Goal: Task Accomplishment & Management: Use online tool/utility

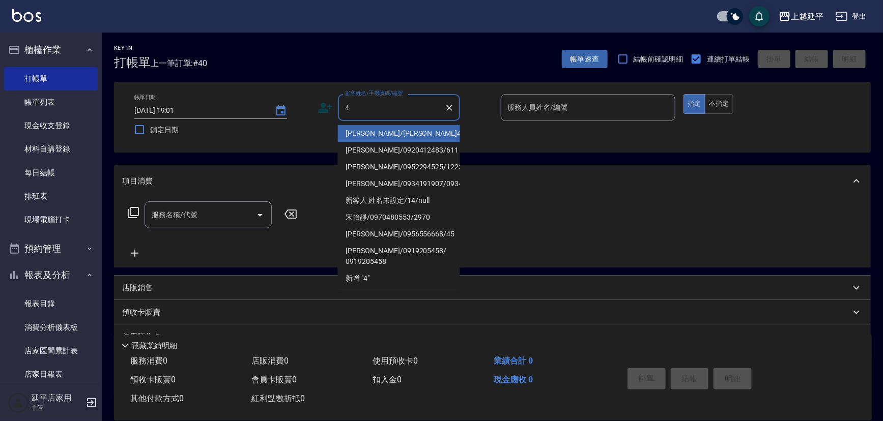
click at [398, 138] on li "[PERSON_NAME]/[PERSON_NAME]4805/4805" at bounding box center [399, 133] width 122 height 17
type input "[PERSON_NAME]/[PERSON_NAME]4805/4805"
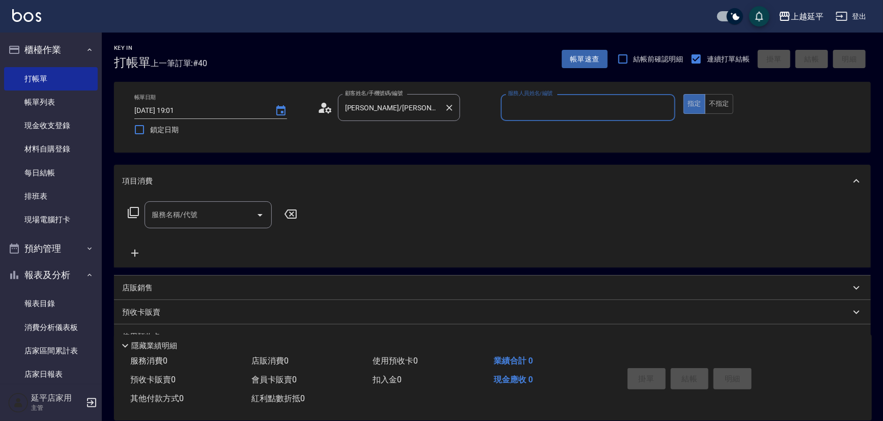
type input "[PERSON_NAME]-12"
drag, startPoint x: 445, startPoint y: 104, endPoint x: 429, endPoint y: 106, distance: 16.4
click at [446, 104] on icon "Clear" at bounding box center [449, 108] width 10 height 10
click at [428, 106] on input "顧客姓名/手機號碼/編號" at bounding box center [392, 108] width 98 height 18
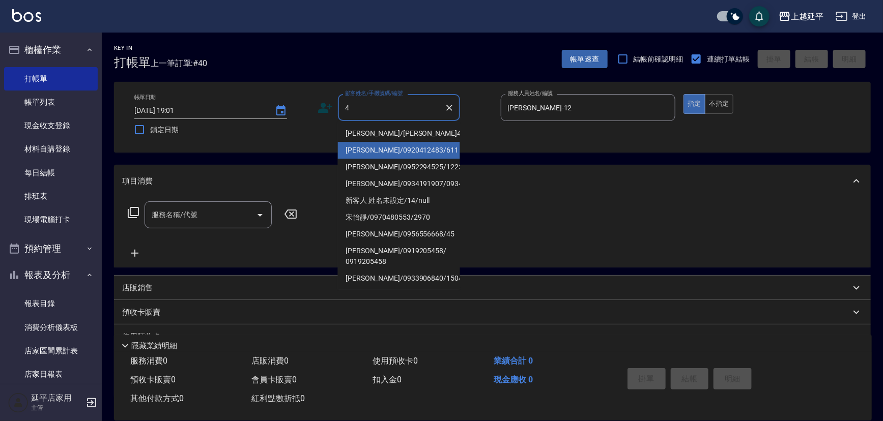
click at [394, 151] on li "[PERSON_NAME]/0920412483/611" at bounding box center [399, 150] width 122 height 17
type input "[PERSON_NAME]/0920412483/611"
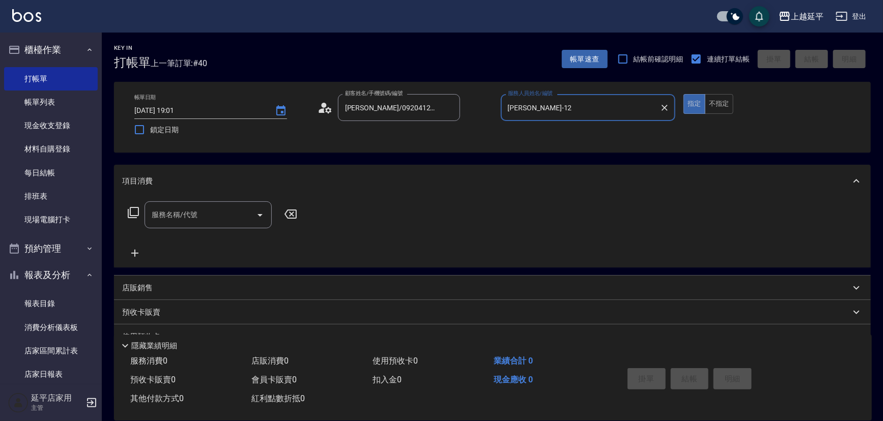
type input "Jessic-9"
click at [664, 108] on icon "Clear" at bounding box center [665, 108] width 6 height 6
click at [643, 107] on input "服務人員姓名/編號" at bounding box center [588, 108] width 166 height 18
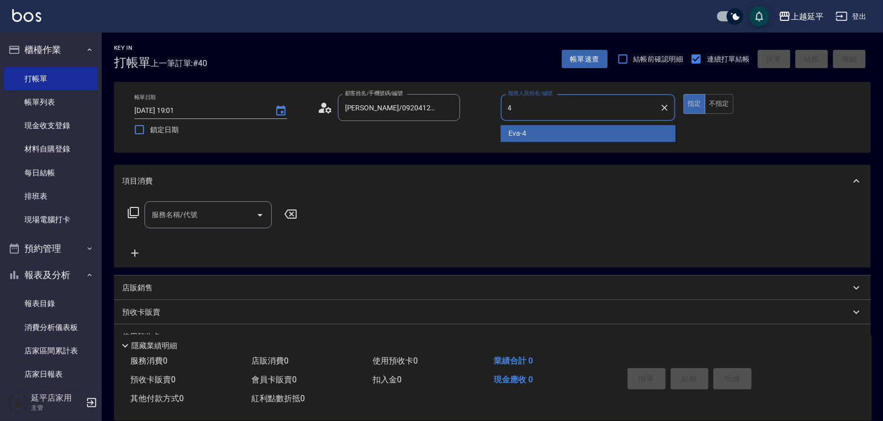
click at [540, 135] on div "[PERSON_NAME] -4" at bounding box center [588, 133] width 175 height 17
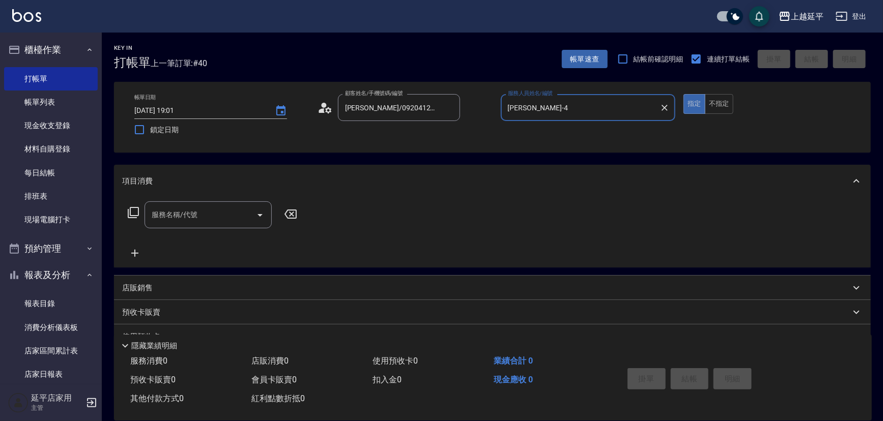
type input "[PERSON_NAME]-4"
click at [235, 220] on input "服務名稱/代號" at bounding box center [200, 215] width 103 height 18
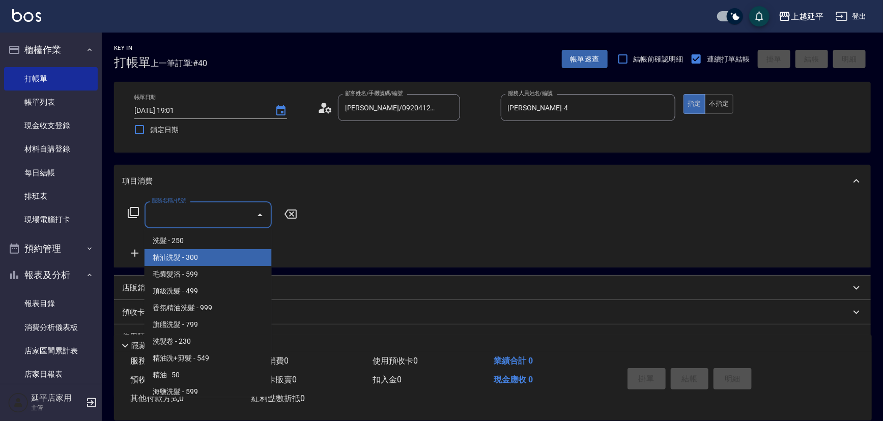
click at [220, 254] on span "精油洗髮 - 300" at bounding box center [208, 257] width 127 height 17
type input "精油洗髮(102)"
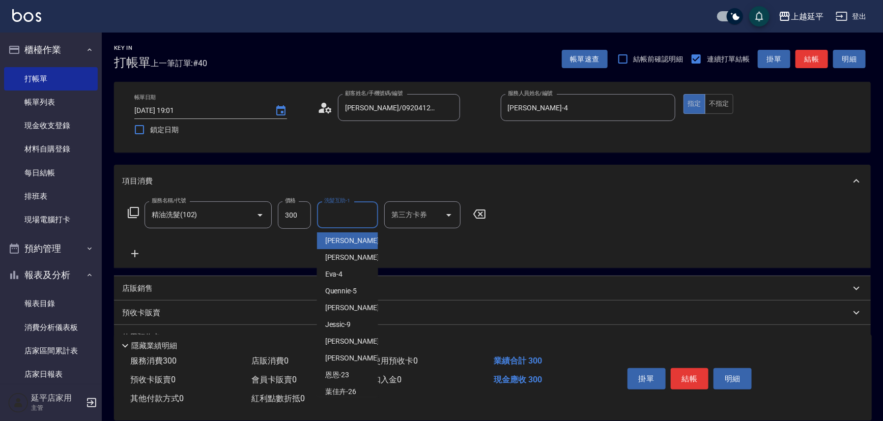
click at [327, 217] on input "洗髮互助-1" at bounding box center [348, 215] width 52 height 18
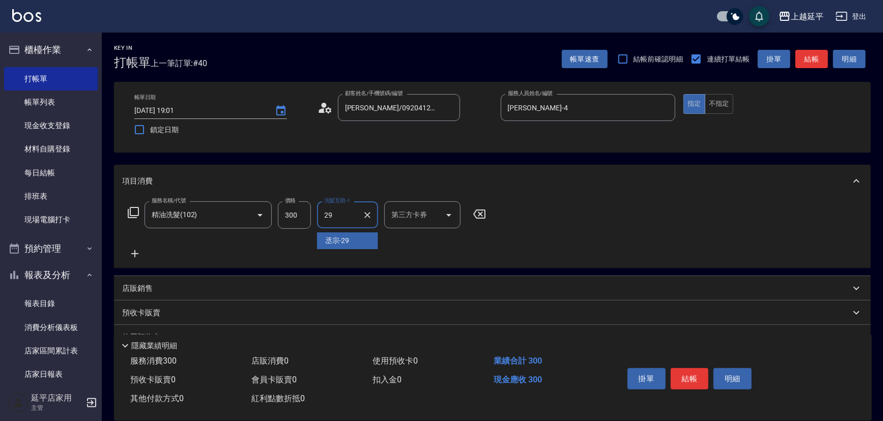
click at [344, 242] on span "丞宗 -29" at bounding box center [337, 241] width 24 height 11
type input "丞宗-29"
click at [810, 58] on button "結帳" at bounding box center [811, 59] width 33 height 19
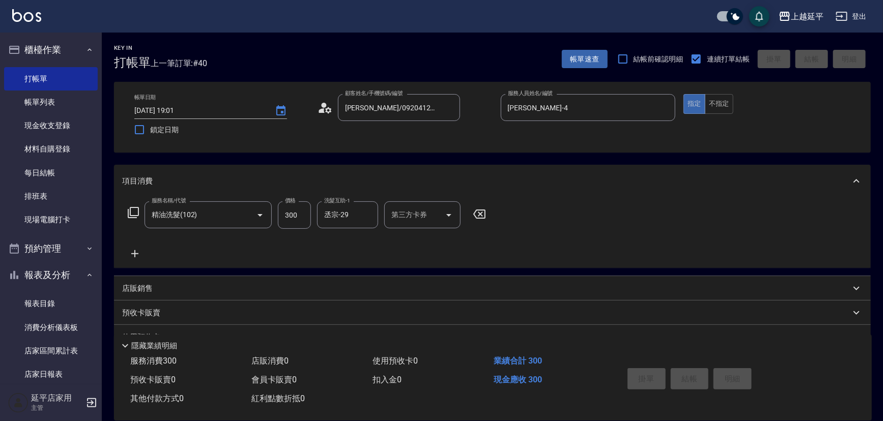
type input "[DATE] 19:32"
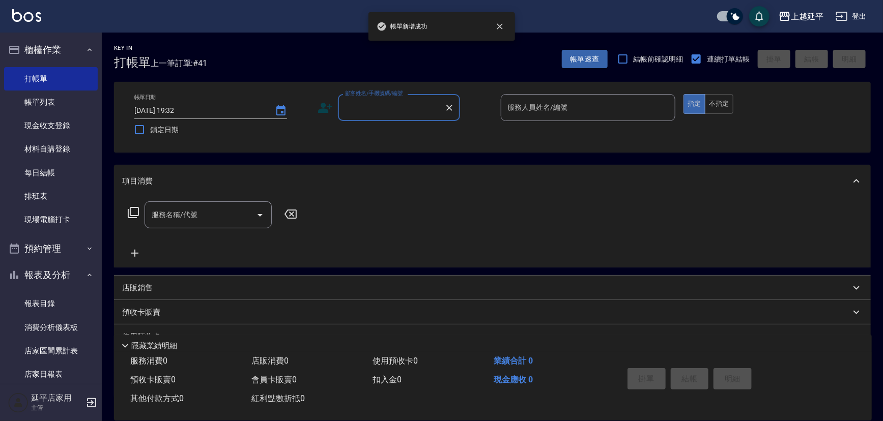
click at [413, 118] on div "顧客姓名/手機號碼/編號" at bounding box center [399, 107] width 122 height 27
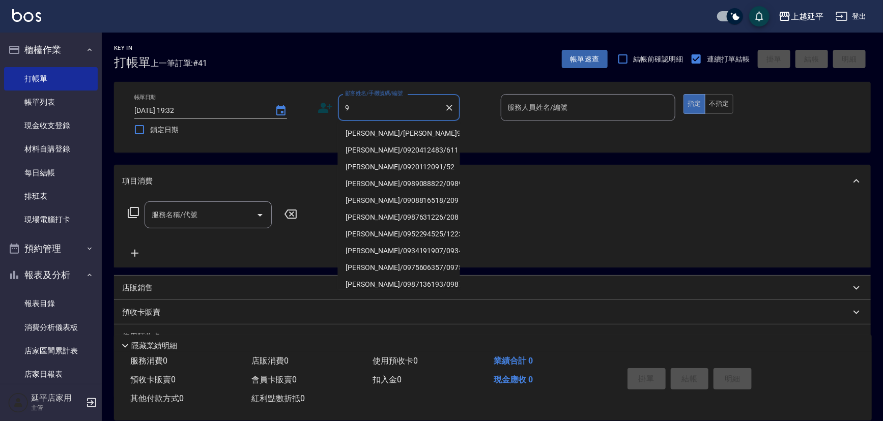
type input "9"
click at [579, 107] on input "服務人員姓名/編號" at bounding box center [588, 108] width 166 height 18
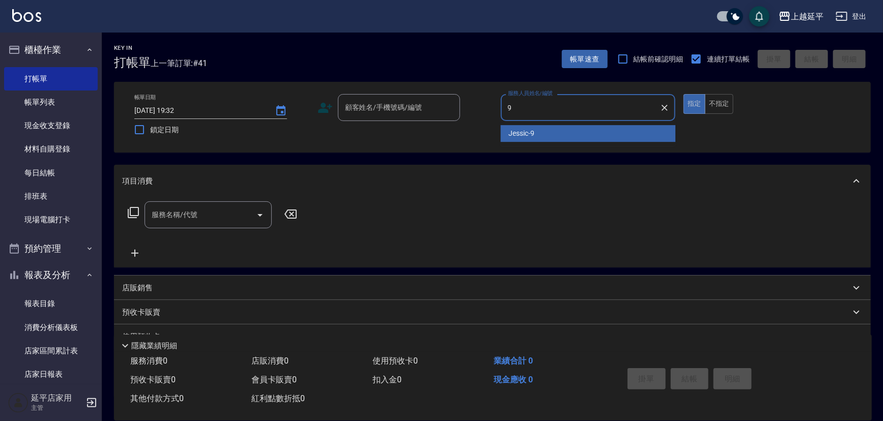
click at [565, 129] on div "Jessic -9" at bounding box center [588, 133] width 175 height 17
type input "Jessic-9"
click at [397, 108] on div "顧客姓名/手機號碼/編號 顧客姓名/手機號碼/編號" at bounding box center [399, 107] width 122 height 27
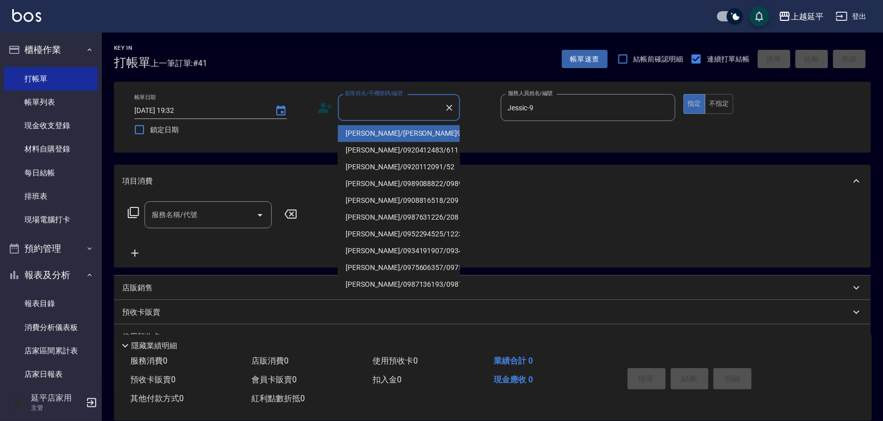
click at [387, 136] on li "[PERSON_NAME]/[PERSON_NAME]9/9" at bounding box center [399, 133] width 122 height 17
type input "[PERSON_NAME]/[PERSON_NAME]9/9"
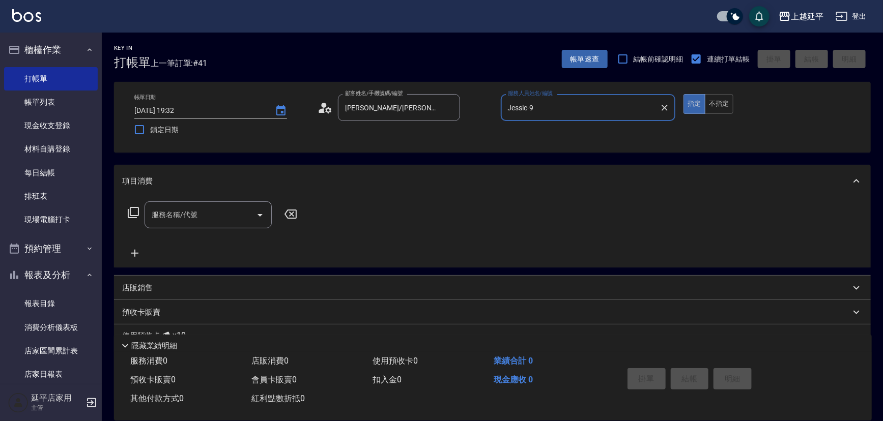
click at [223, 211] on input "服務名稱/代號" at bounding box center [200, 215] width 103 height 18
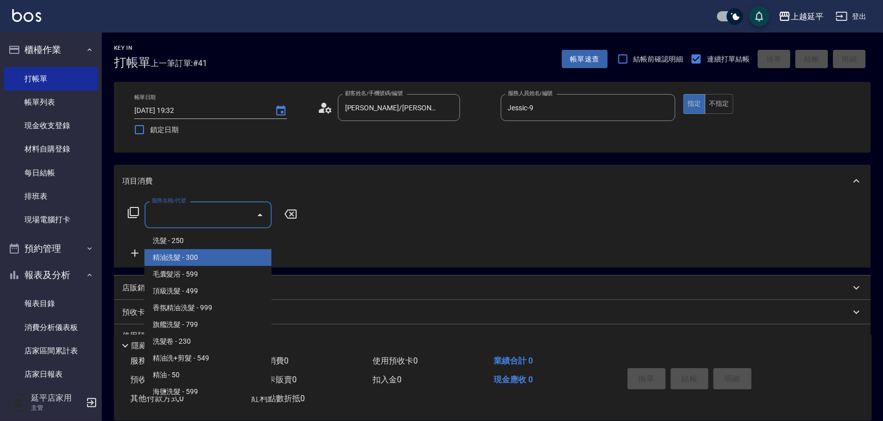
click at [218, 255] on span "精油洗髮 - 300" at bounding box center [208, 257] width 127 height 17
type input "精油洗髮(102)"
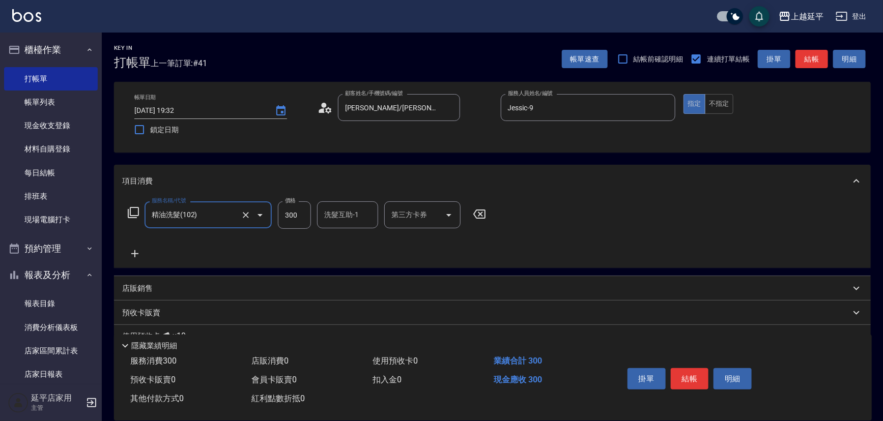
click at [328, 216] on input "洗髮互助-1" at bounding box center [348, 215] width 52 height 18
click at [334, 234] on div "[PERSON_NAME]-34" at bounding box center [347, 241] width 61 height 17
type input "方彩姿-34"
click at [693, 380] on button "結帳" at bounding box center [690, 378] width 38 height 21
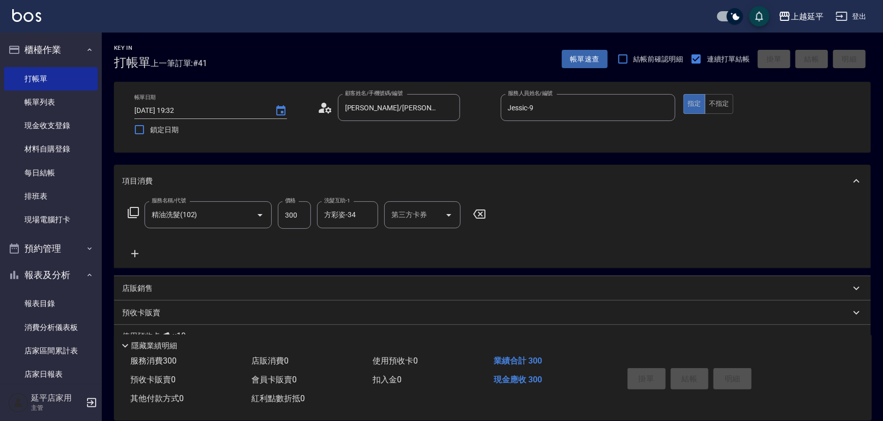
type input "[DATE] 19:33"
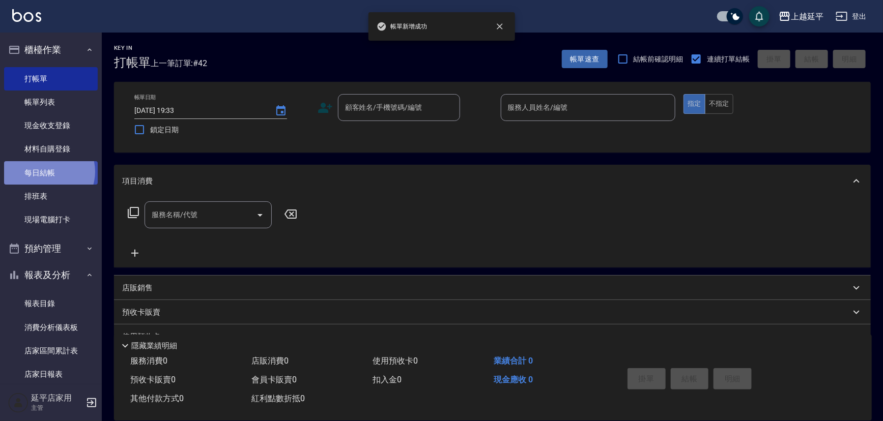
click at [47, 172] on link "每日結帳" at bounding box center [51, 172] width 94 height 23
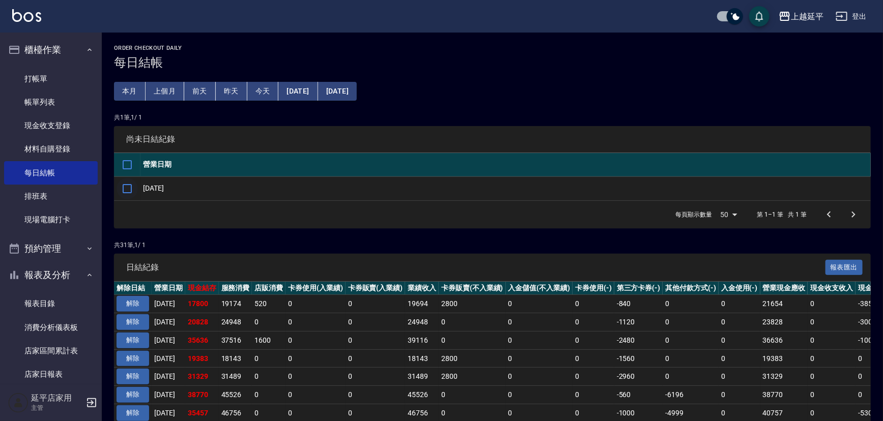
click at [128, 187] on input "checkbox" at bounding box center [127, 188] width 21 height 21
checkbox input "true"
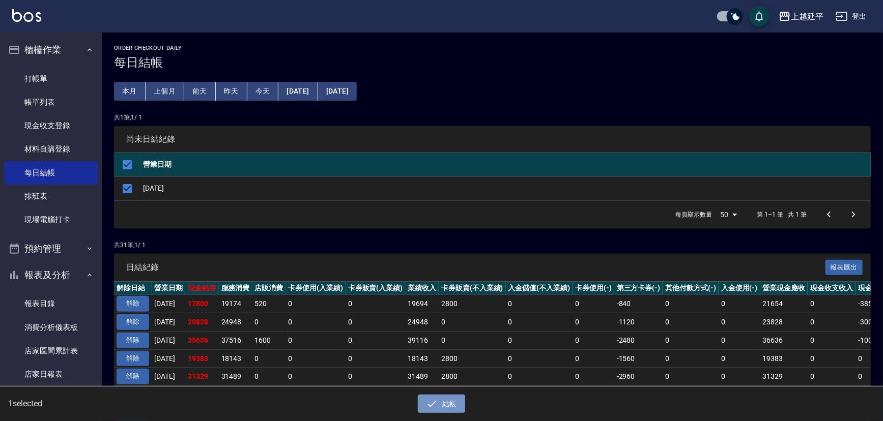
drag, startPoint x: 439, startPoint y: 408, endPoint x: 439, endPoint y: 370, distance: 38.2
click at [439, 408] on button "結帳" at bounding box center [441, 404] width 47 height 19
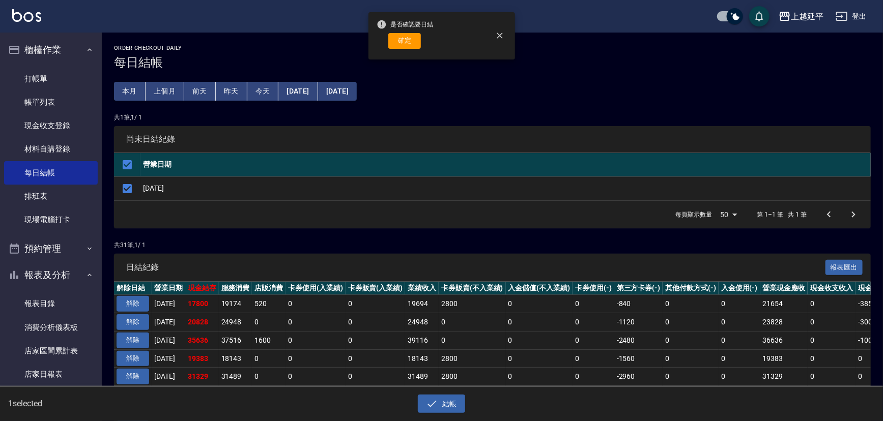
click at [405, 45] on button "確定" at bounding box center [404, 41] width 33 height 16
checkbox input "false"
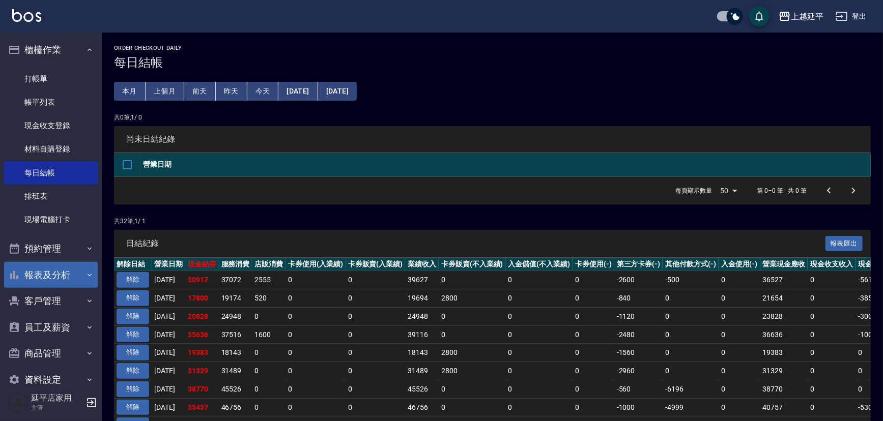
click at [49, 274] on button "報表及分析" at bounding box center [51, 275] width 94 height 26
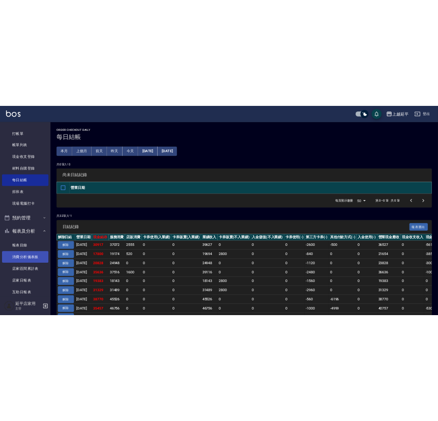
scroll to position [46, 0]
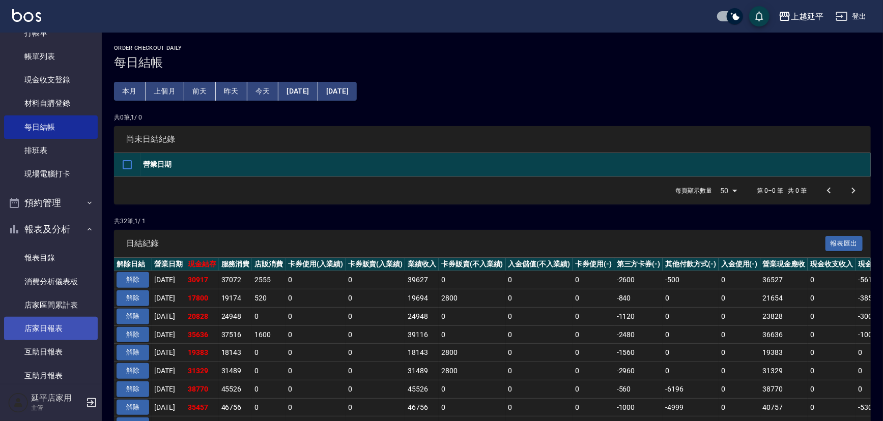
click at [54, 329] on link "店家日報表" at bounding box center [51, 328] width 94 height 23
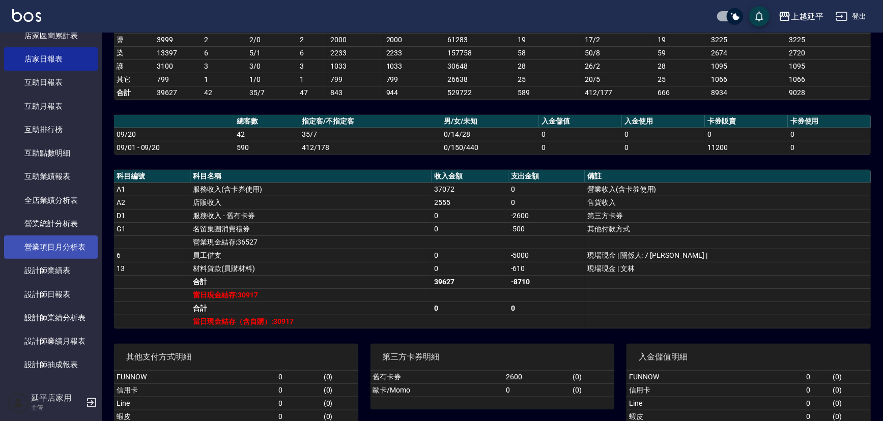
scroll to position [324, 0]
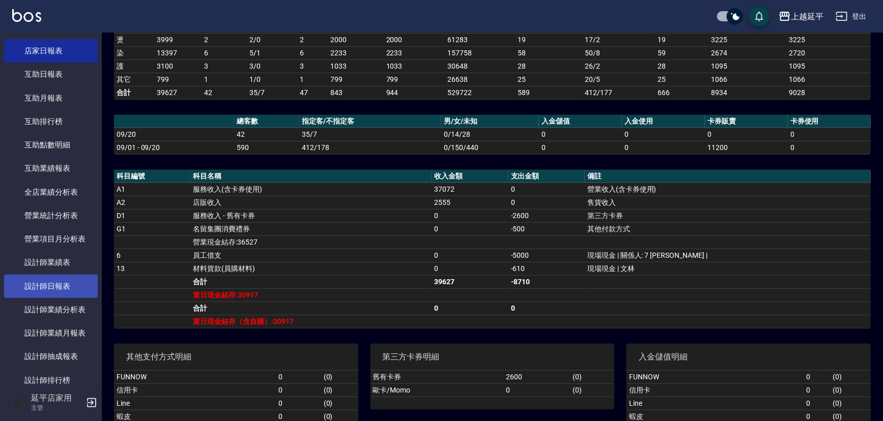
click at [49, 287] on link "設計師日報表" at bounding box center [51, 286] width 94 height 23
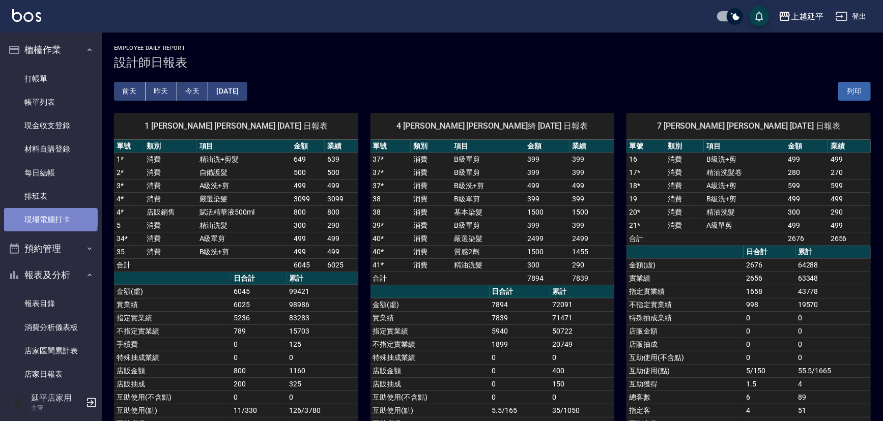
click at [50, 218] on link "現場電腦打卡" at bounding box center [51, 219] width 94 height 23
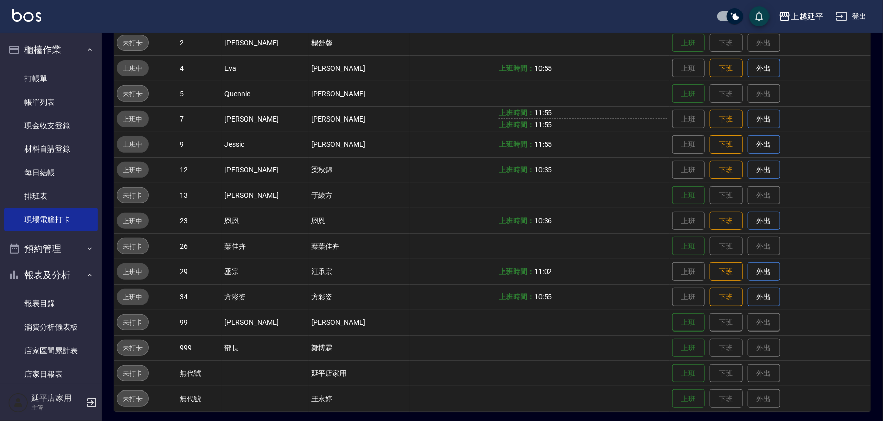
scroll to position [162, 0]
